Goal: Find specific page/section: Find specific page/section

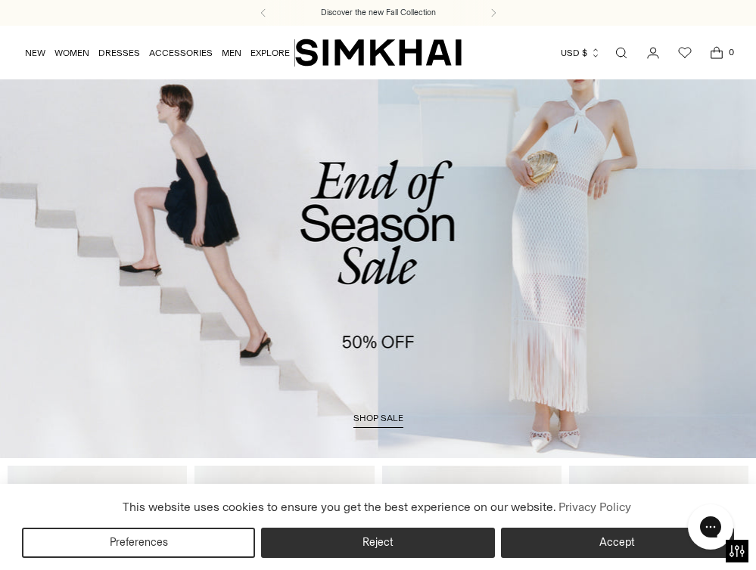
click at [648, 48] on icon "Go to the account page" at bounding box center [652, 52] width 21 height 15
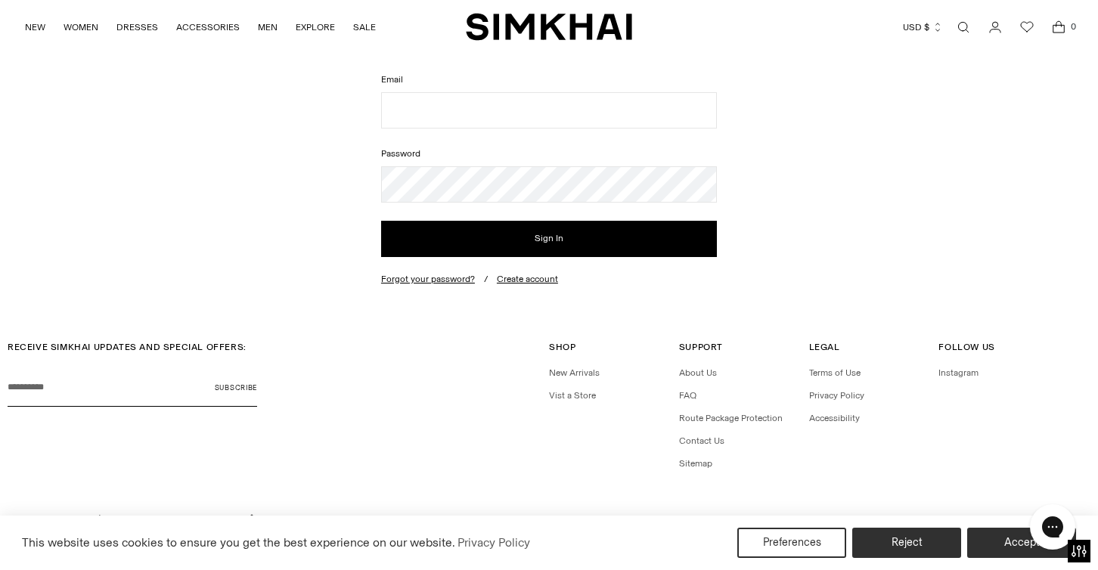
scroll to position [79, 0]
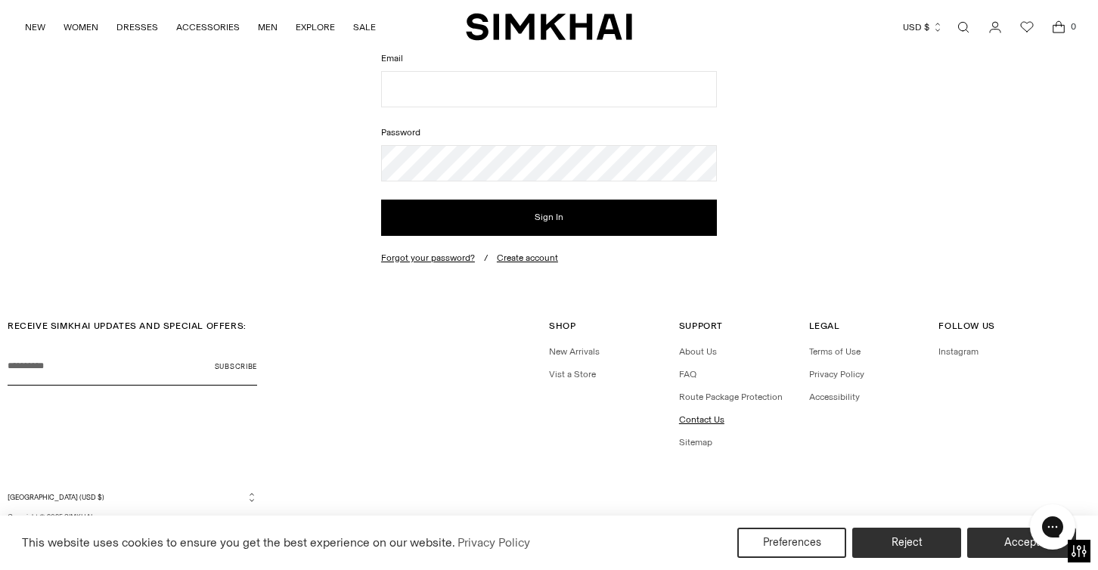
click at [696, 420] on link "Contact Us" at bounding box center [701, 420] width 45 height 11
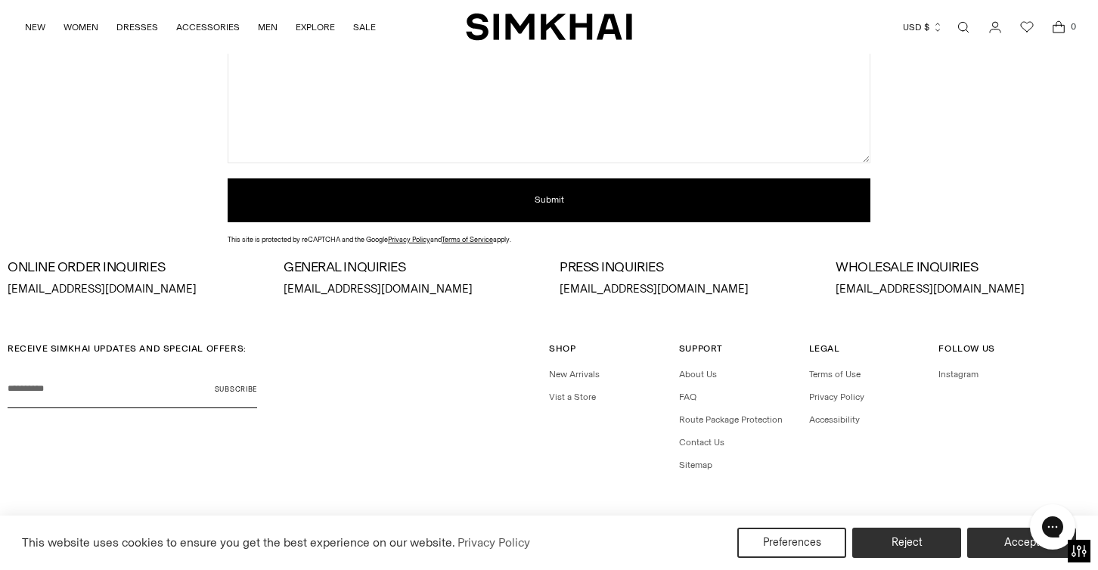
scroll to position [361, 0]
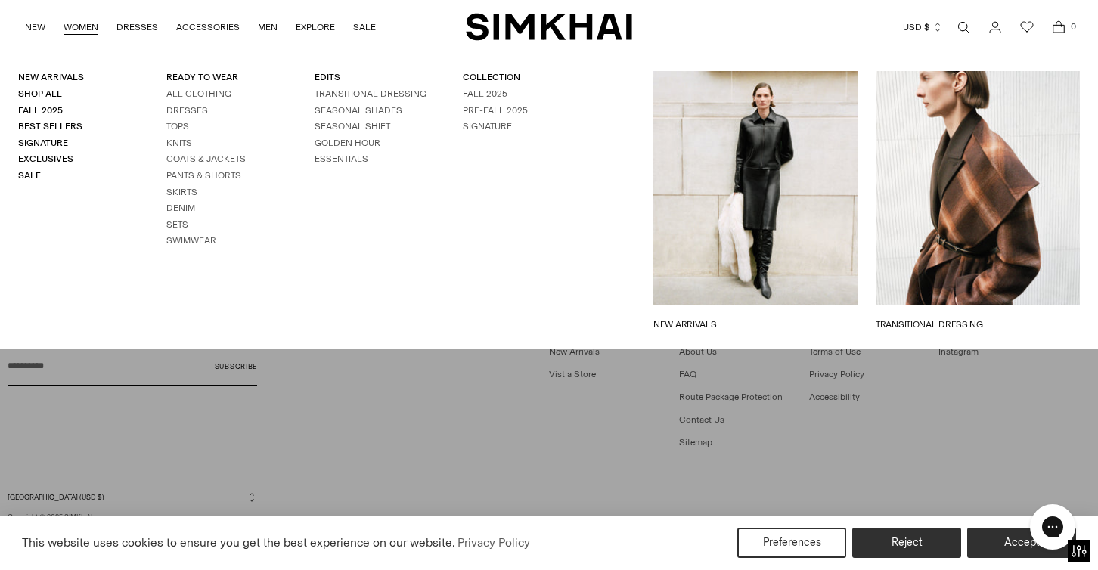
click at [922, 30] on button "USD $" at bounding box center [923, 27] width 40 height 33
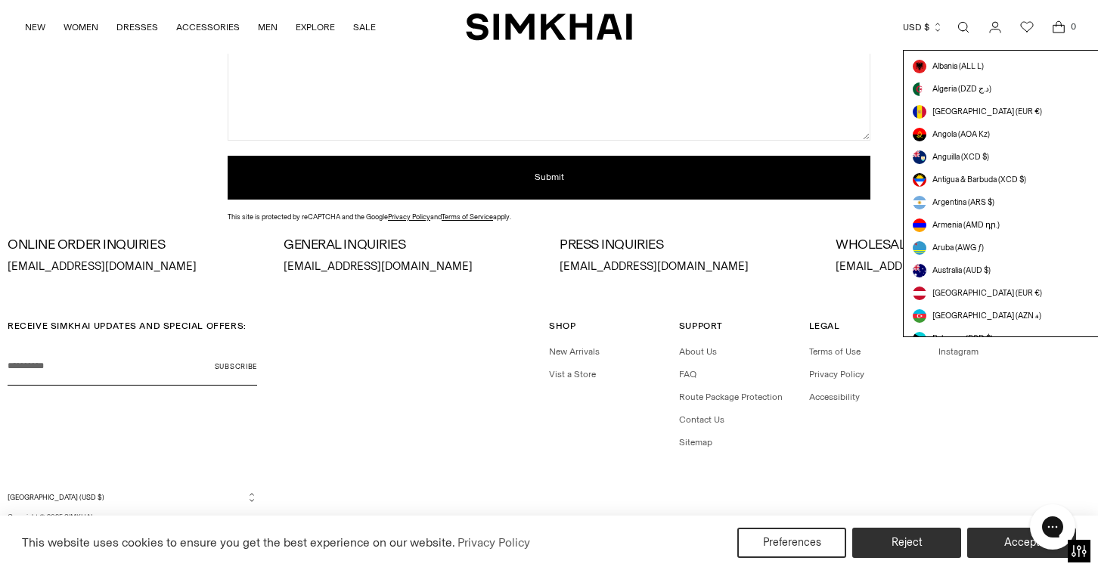
click at [996, 27] on icon "Go to the account page" at bounding box center [995, 27] width 11 height 11
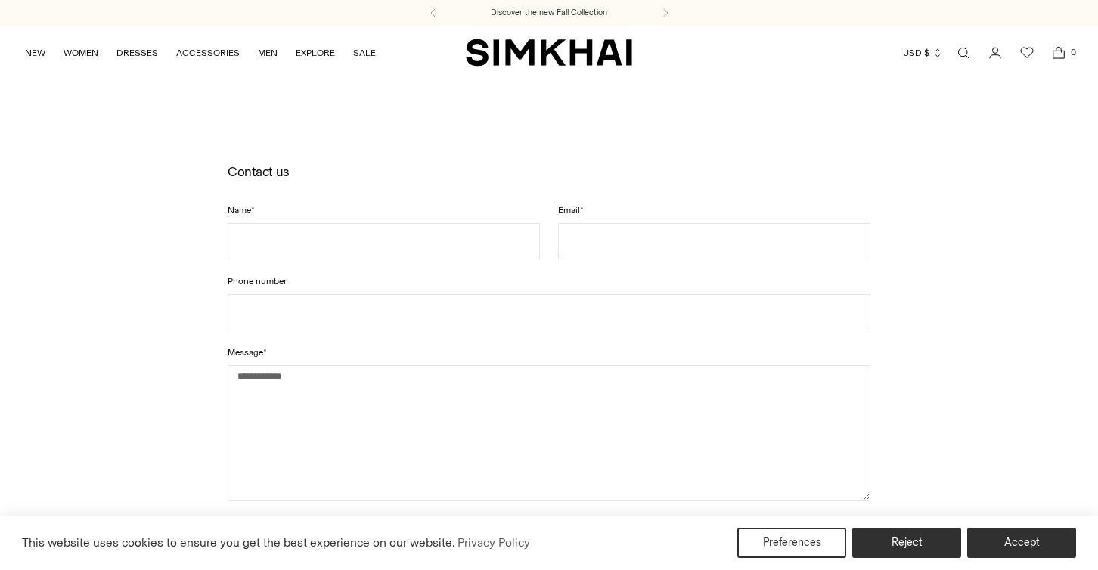
scroll to position [361, 0]
